Goal: Task Accomplishment & Management: Complete application form

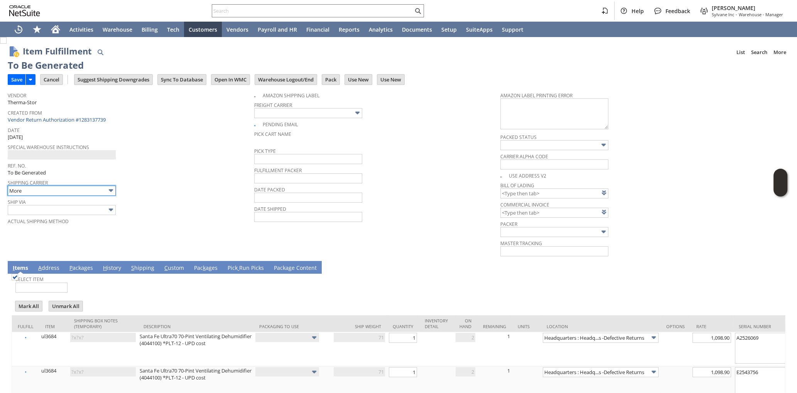
click at [77, 189] on input "More" at bounding box center [62, 191] width 108 height 10
click at [154, 171] on div "Ref. No. To Be Generated" at bounding box center [129, 168] width 243 height 16
click at [106, 208] on input "text" at bounding box center [62, 210] width 108 height 10
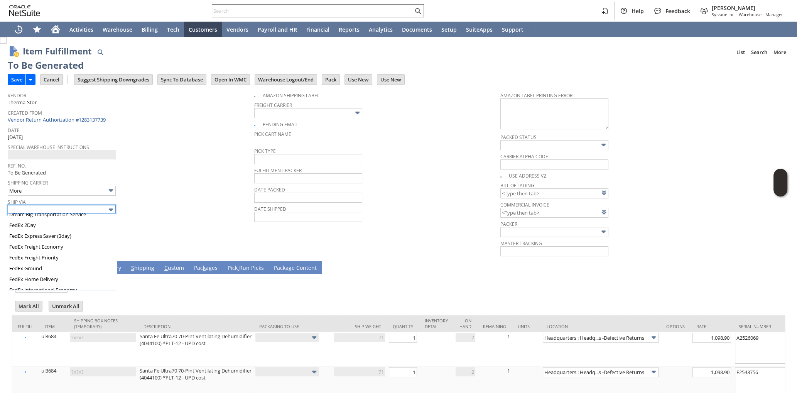
scroll to position [168, 0]
type input "FedEx Ground"
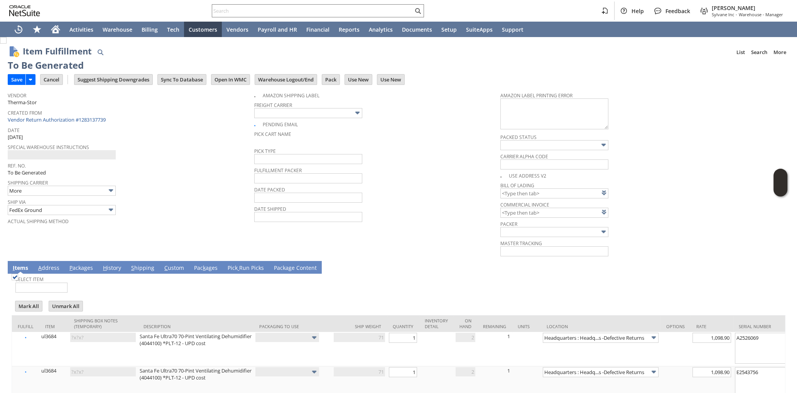
click at [151, 231] on td "Vendor Therma-Stor Created From Vendor Return Authorization #1283137739 Date 8/…" at bounding box center [131, 172] width 247 height 169
click at [70, 269] on span "P" at bounding box center [70, 267] width 3 height 7
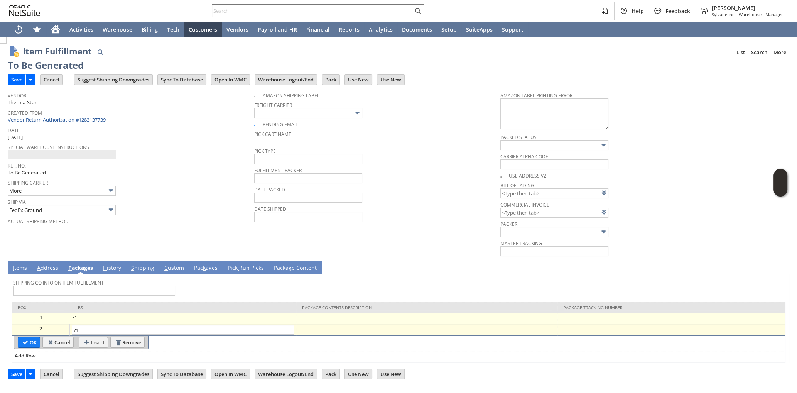
click at [594, 321] on td at bounding box center [671, 318] width 228 height 11
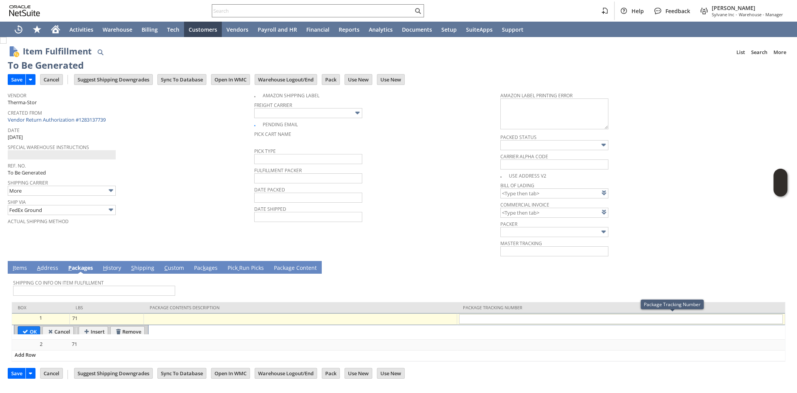
type input "883542850174"
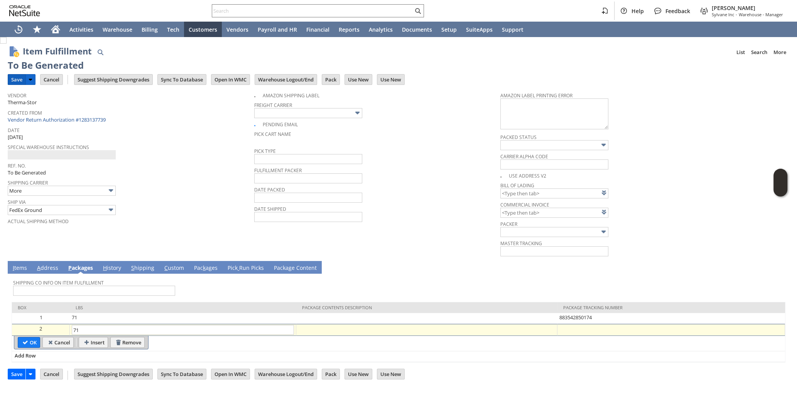
click at [14, 81] on input "Save" at bounding box center [16, 79] width 17 height 10
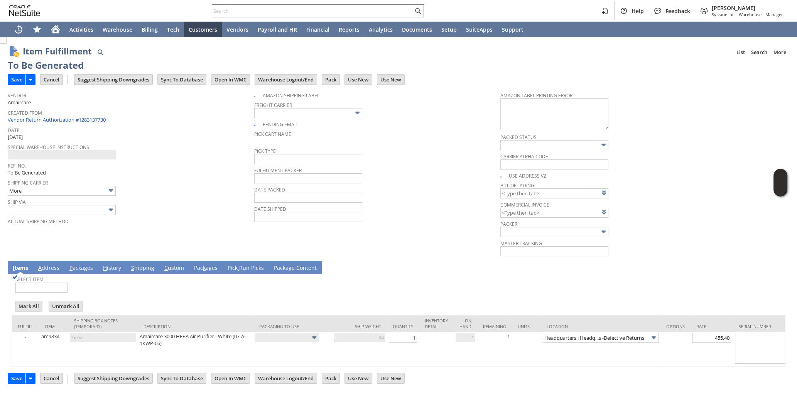
click at [88, 269] on link "P ackages" at bounding box center [81, 268] width 27 height 8
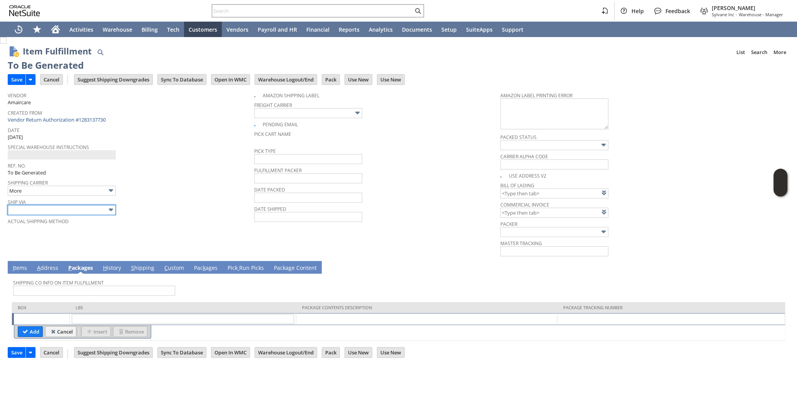
click at [74, 208] on input "text" at bounding box center [62, 210] width 108 height 10
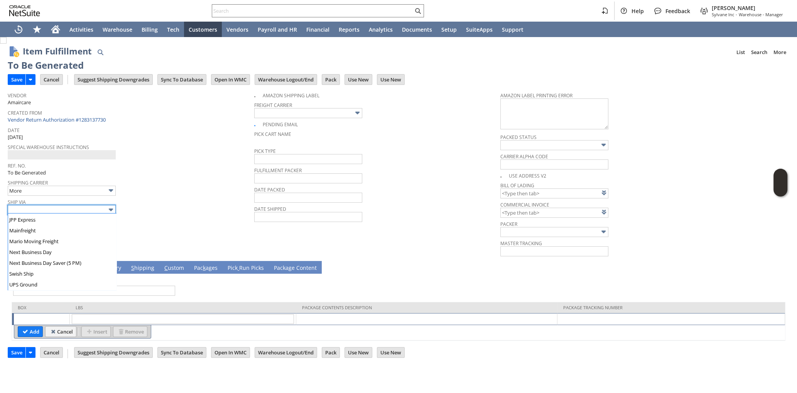
scroll to position [353, 0]
type input "UPS Ground"
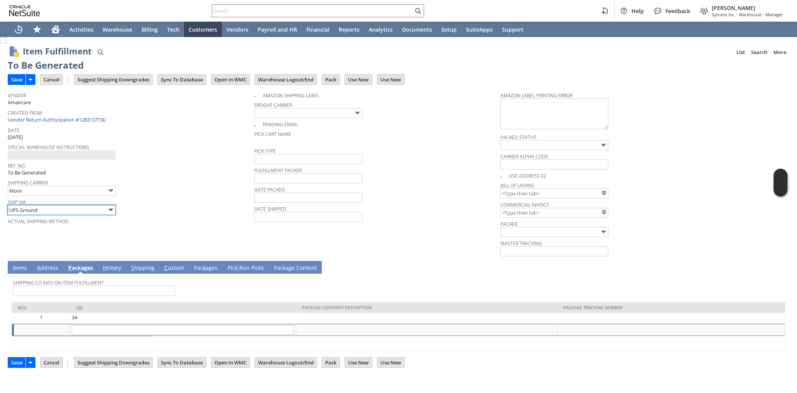
type input "34"
type input "OK"
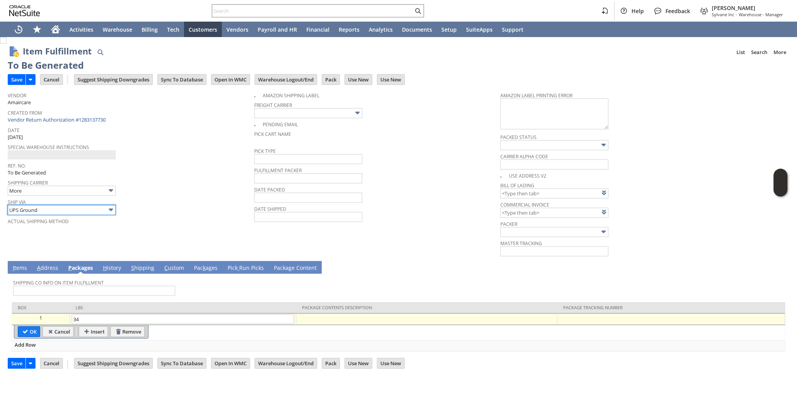
click at [100, 210] on input "UPS Ground" at bounding box center [62, 210] width 108 height 10
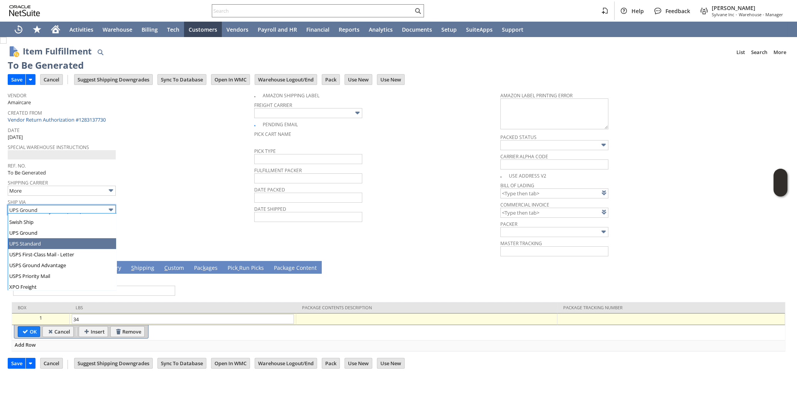
type input "UPS Standard"
type input "Add"
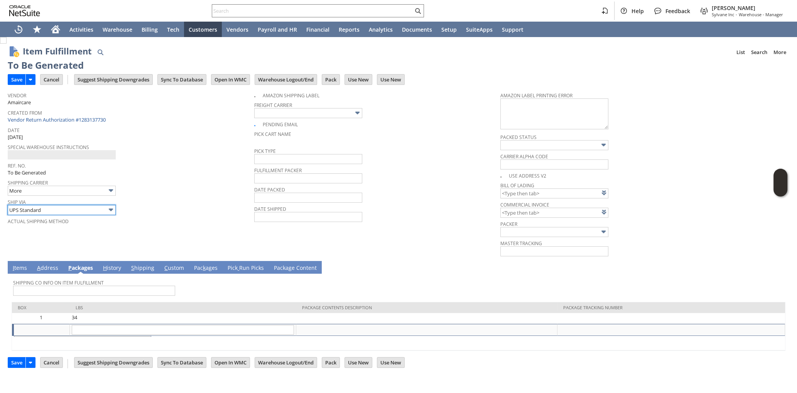
type input "34"
type input "OK"
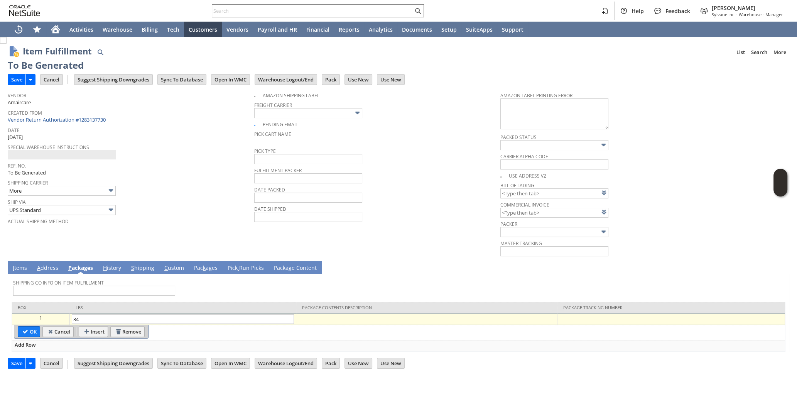
click at [600, 320] on div at bounding box center [670, 318] width 223 height 8
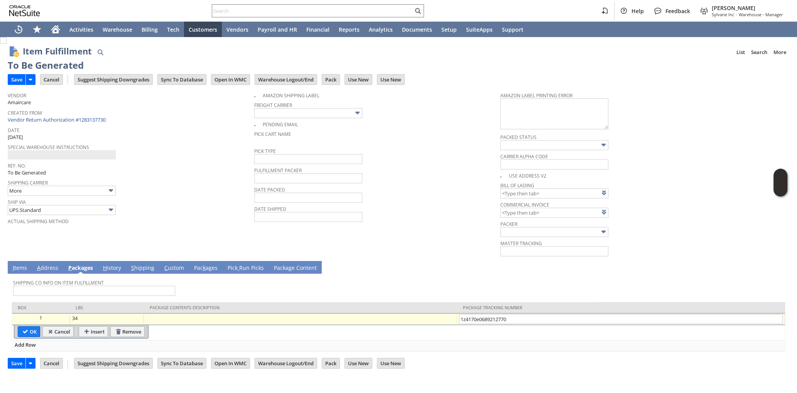
type input "1z4170e06892127700"
type input "Add"
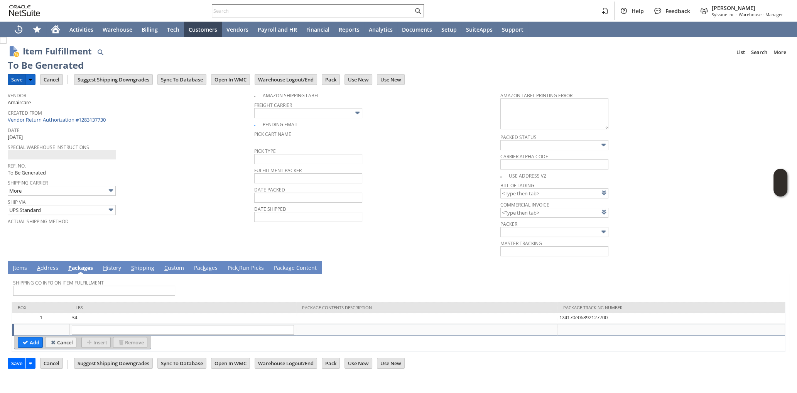
click at [17, 81] on input "Save" at bounding box center [16, 79] width 17 height 10
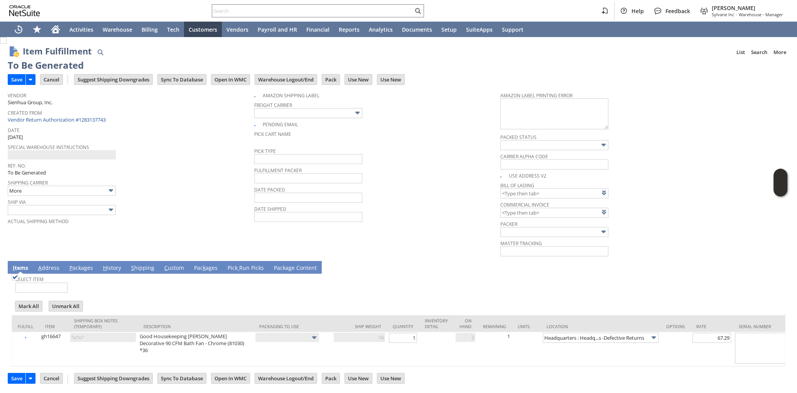
click at [77, 272] on link "P ackages" at bounding box center [81, 268] width 27 height 8
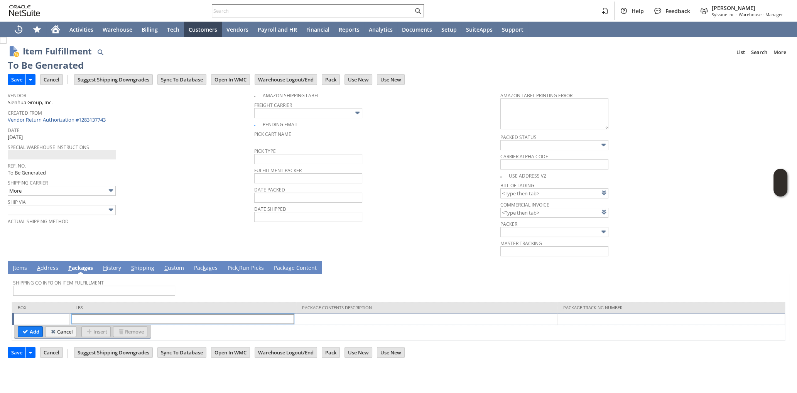
click at [278, 316] on input "text" at bounding box center [183, 319] width 222 height 10
type input "1"
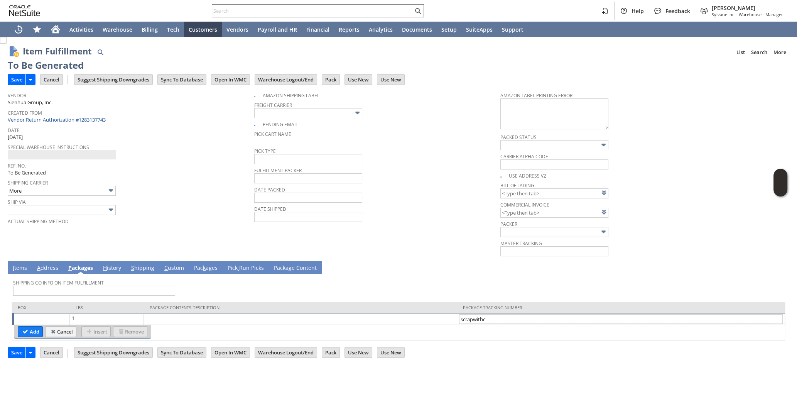
type input "scrapwithcm"
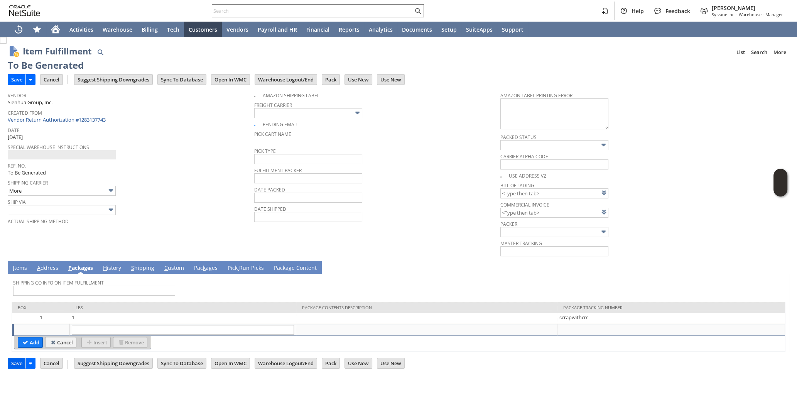
click at [10, 367] on input "Save" at bounding box center [16, 363] width 17 height 10
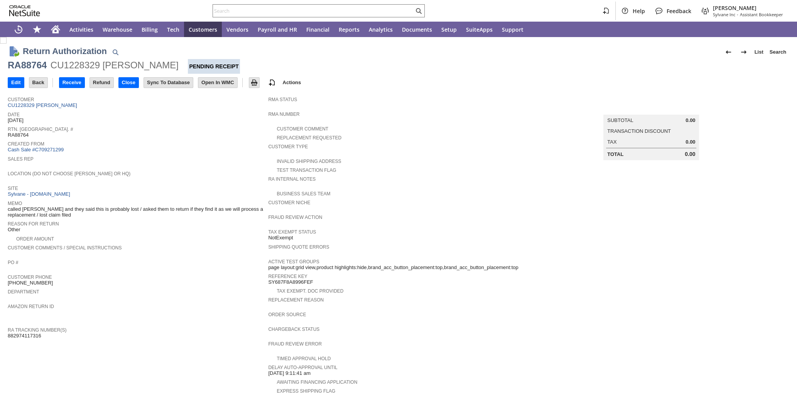
click at [172, 221] on span "Reason For Return" at bounding box center [136, 223] width 257 height 8
click at [164, 172] on span "Location (Do Not Choose Sheeran or HQ)" at bounding box center [136, 173] width 257 height 8
click at [81, 81] on input "Receive" at bounding box center [71, 83] width 25 height 10
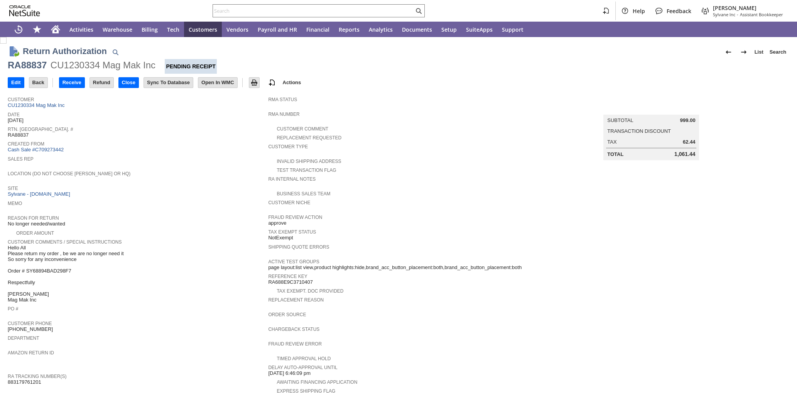
click at [161, 172] on span "Location (Do Not Choose [PERSON_NAME] or HQ)" at bounding box center [136, 173] width 257 height 8
click at [80, 79] on input "Receive" at bounding box center [71, 83] width 25 height 10
